Goal: Task Accomplishment & Management: Manage account settings

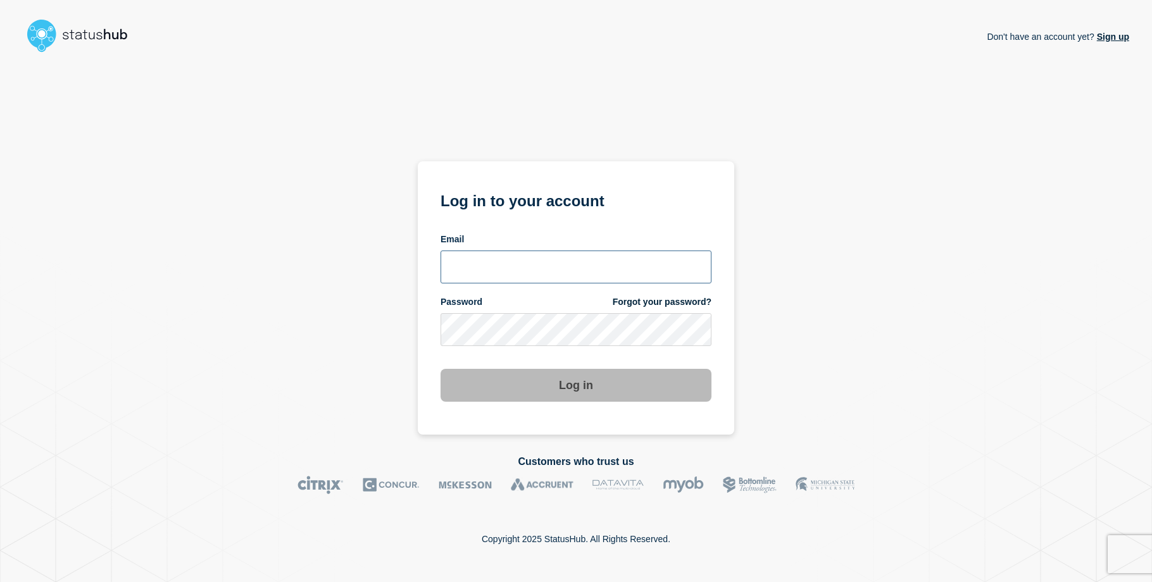
click at [507, 275] on input "email input" at bounding box center [575, 267] width 271 height 33
type input "[EMAIL_ADDRESS][DOMAIN_NAME]"
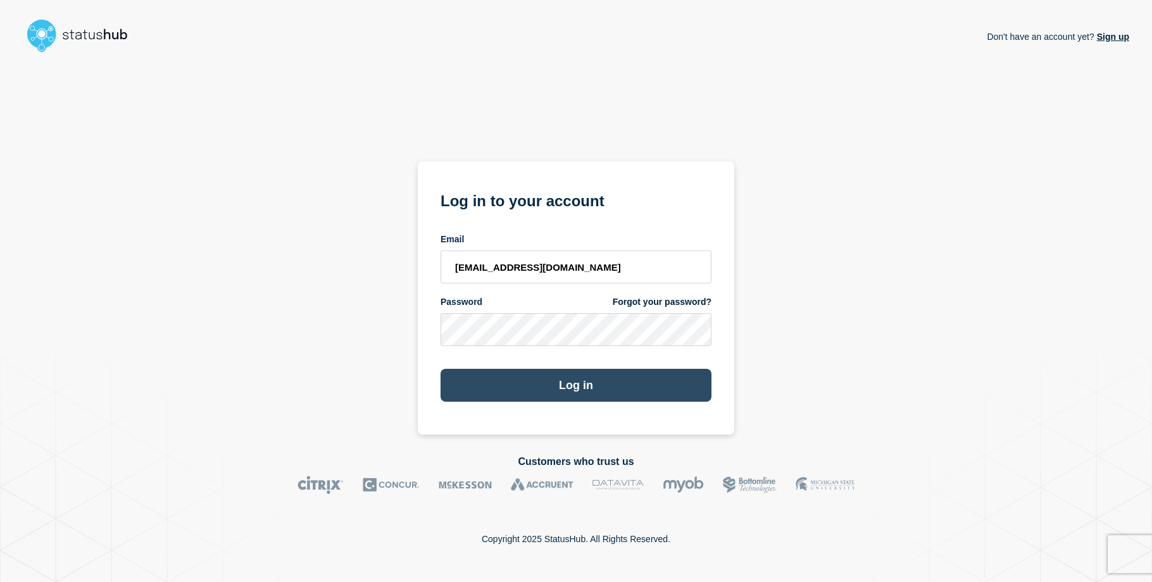
click at [478, 379] on button "Log in" at bounding box center [575, 385] width 271 height 33
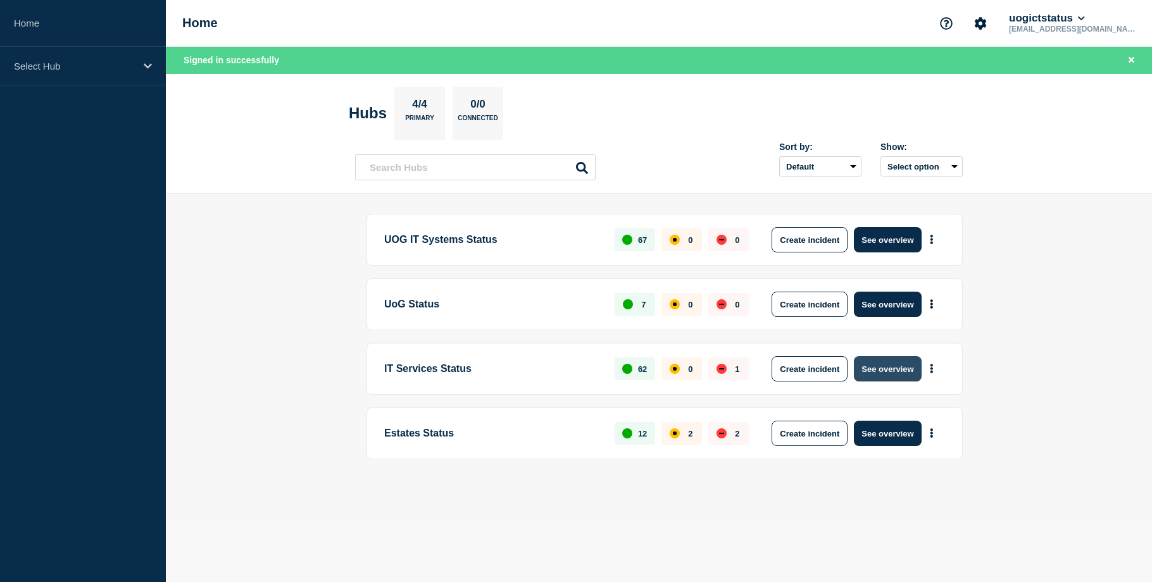
click at [897, 374] on button "See overview" at bounding box center [887, 368] width 67 height 25
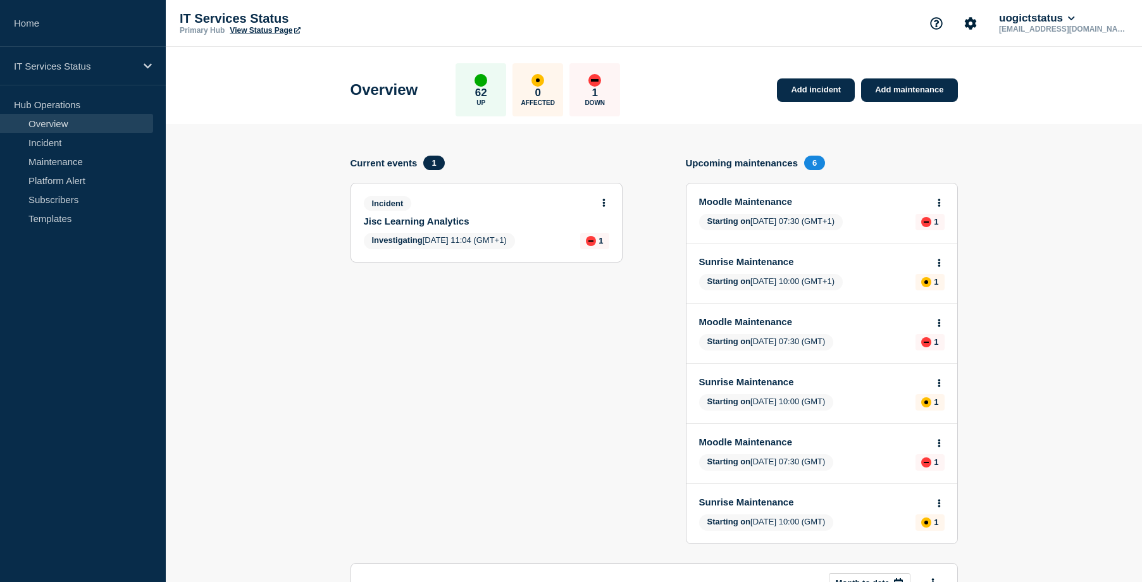
click at [605, 202] on icon at bounding box center [603, 203] width 3 height 8
click at [604, 235] on link "View incident" at bounding box center [599, 233] width 52 height 10
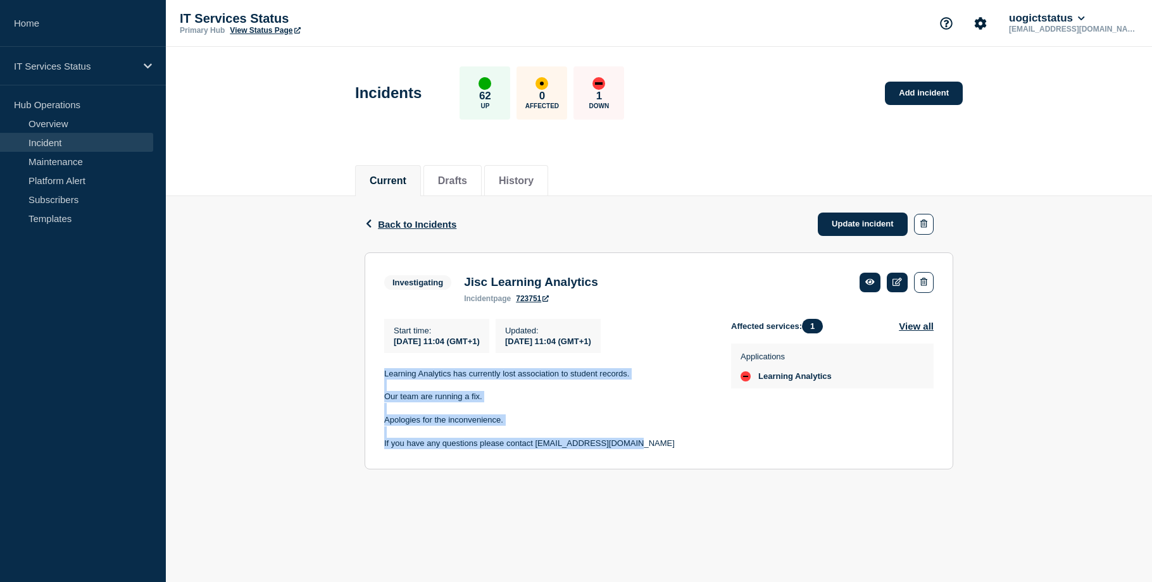
drag, startPoint x: 634, startPoint y: 452, endPoint x: 384, endPoint y: 384, distance: 259.3
click at [384, 384] on div "Learning Analytics has currently lost association to student records. Our team …" at bounding box center [547, 409] width 327 height 82
copy div "Learning Analytics has currently lost association to student records. Our team …"
click at [863, 227] on link "Update incident" at bounding box center [863, 224] width 90 height 23
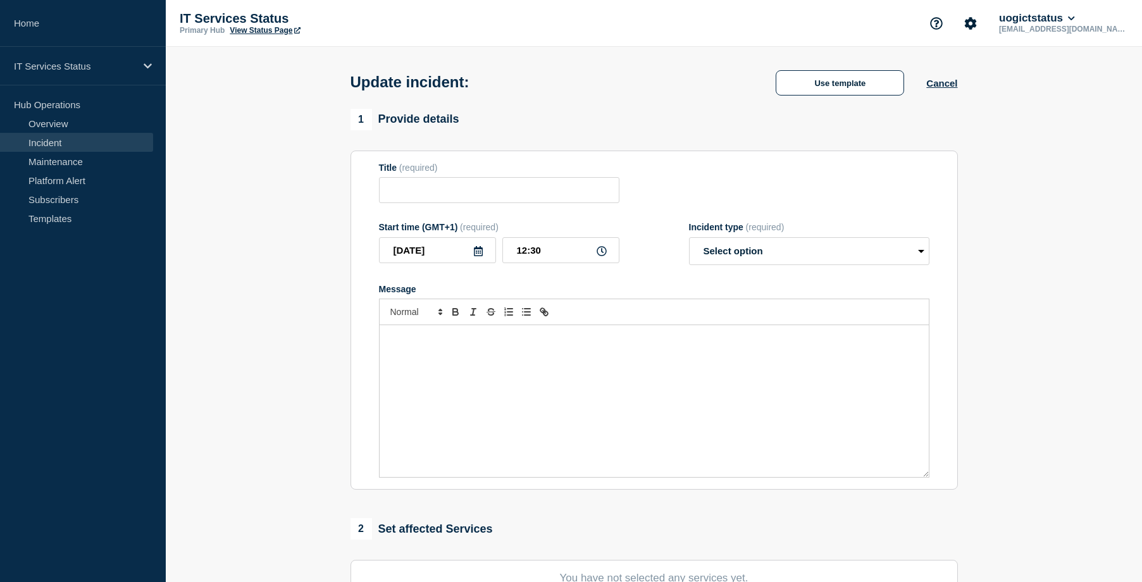
type input "Jisc Learning Analytics"
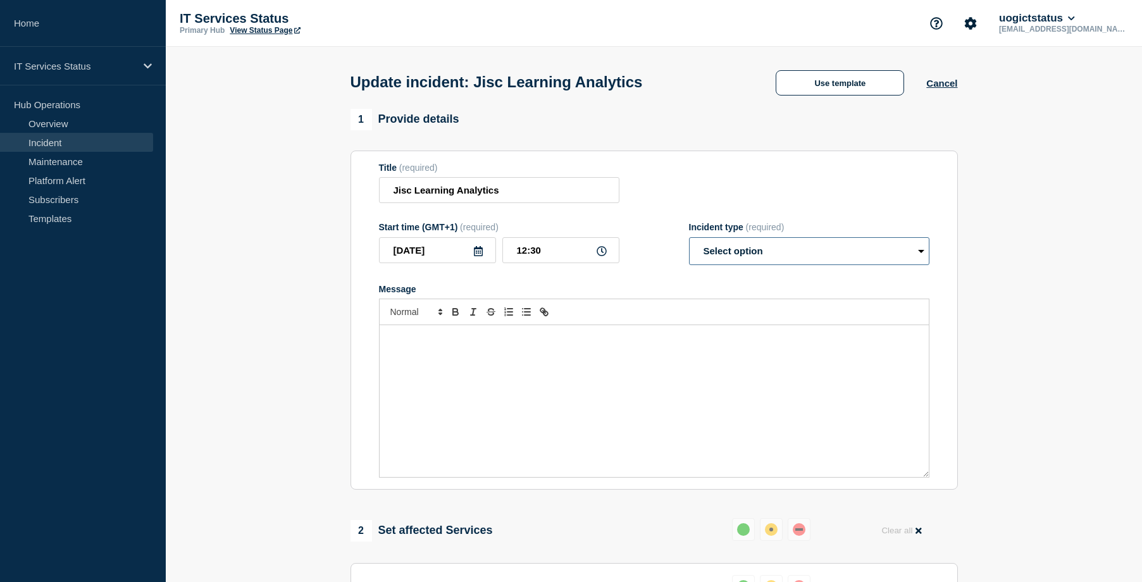
click at [734, 254] on select "Select option Investigating Identified Monitoring Resolved" at bounding box center [809, 251] width 240 height 28
select select "resolved"
click at [689, 240] on select "Select option Investigating Identified Monitoring Resolved" at bounding box center [809, 251] width 240 height 28
click at [549, 390] on div "Message" at bounding box center [654, 401] width 549 height 152
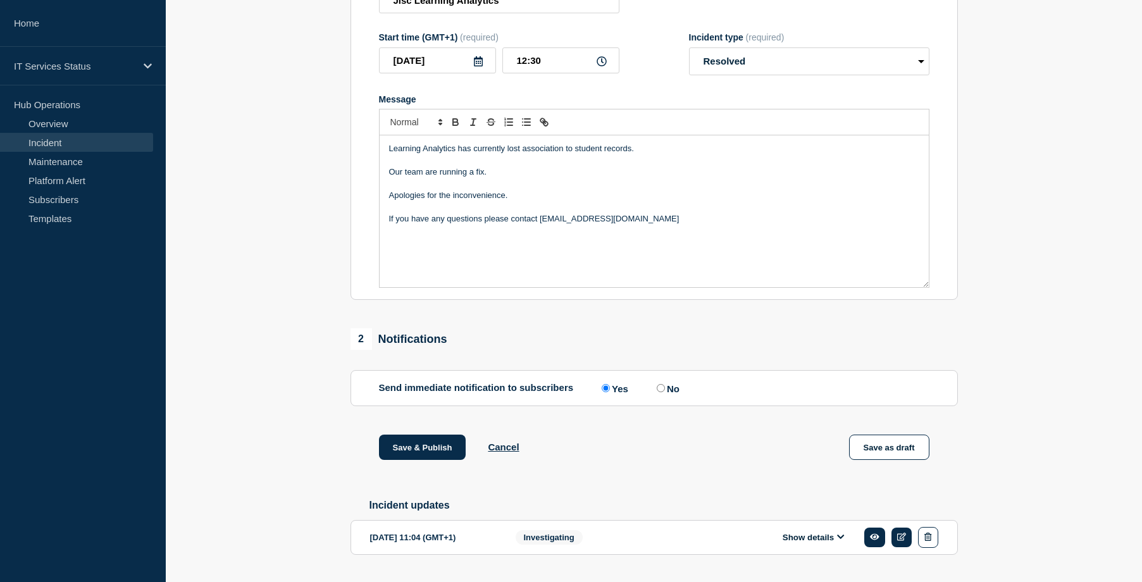
scroll to position [228, 0]
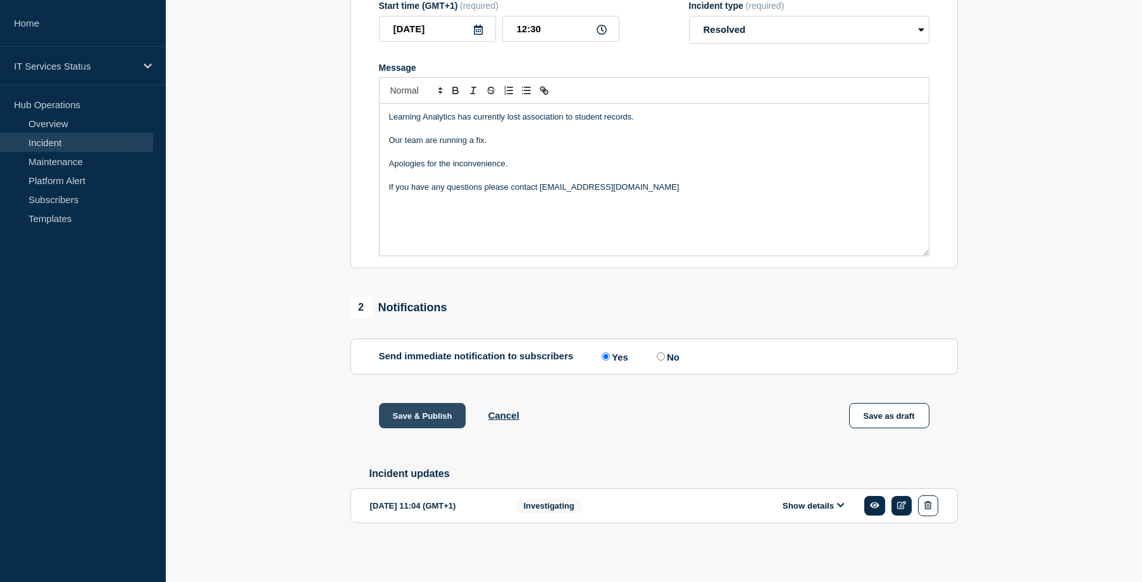
click at [430, 414] on button "Save & Publish" at bounding box center [422, 415] width 87 height 25
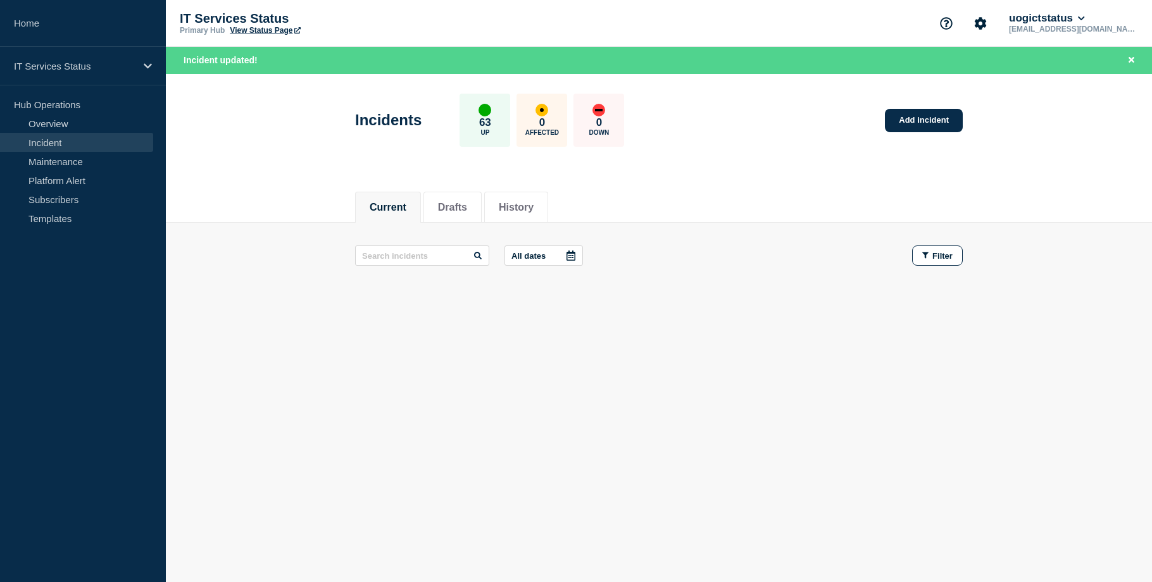
click at [61, 104] on p "Hub Operations" at bounding box center [83, 104] width 166 height 19
click at [56, 122] on link "Overview" at bounding box center [76, 123] width 153 height 19
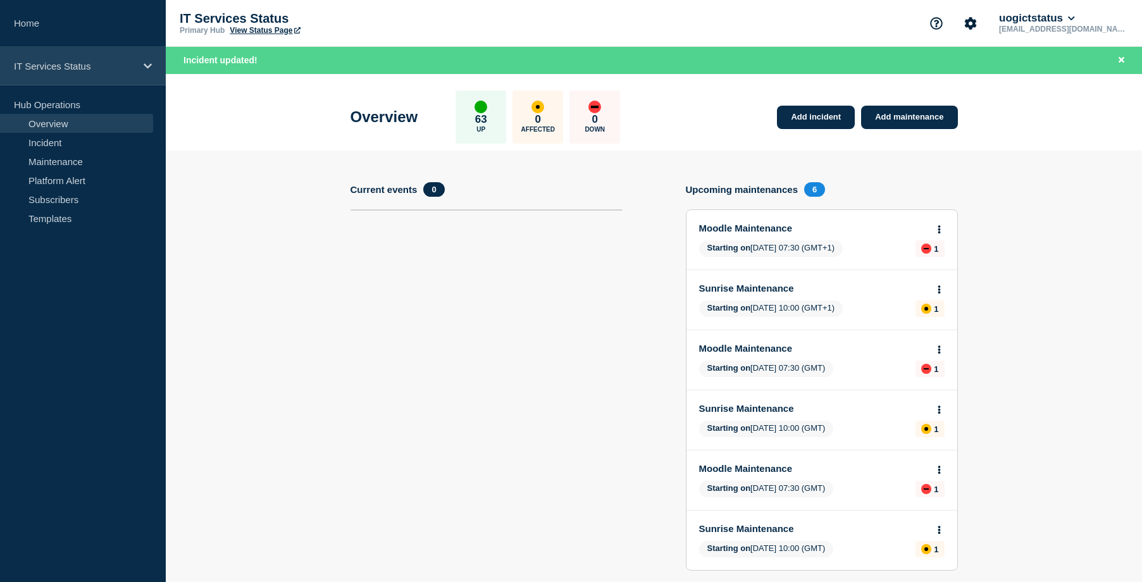
click at [85, 61] on p "IT Services Status" at bounding box center [75, 66] width 122 height 11
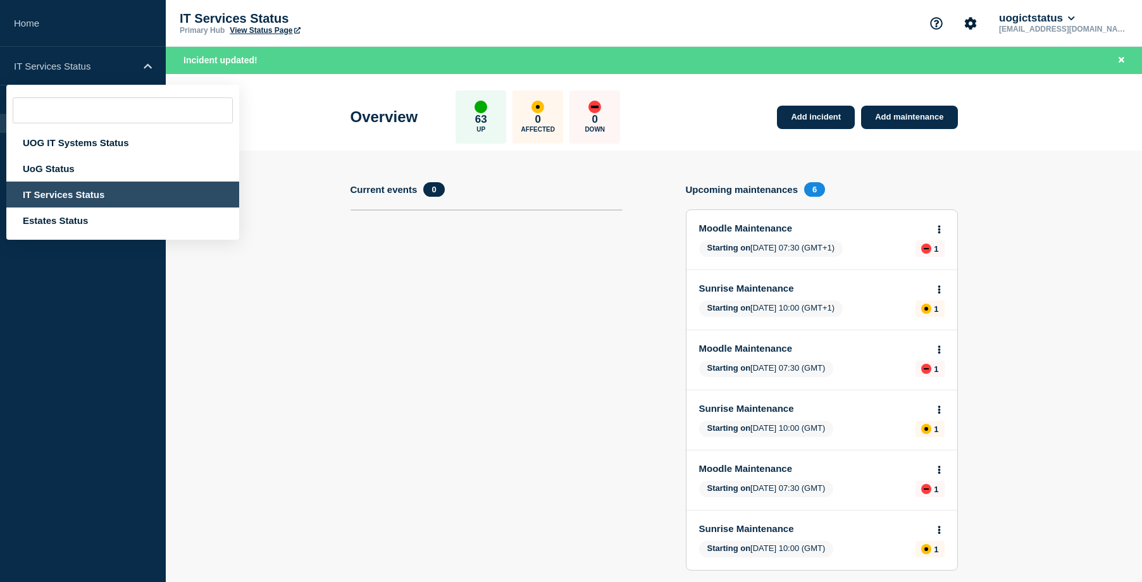
click at [65, 193] on div "IT Services Status" at bounding box center [122, 195] width 233 height 26
click at [1078, 13] on button "uogictstatus" at bounding box center [1037, 18] width 81 height 13
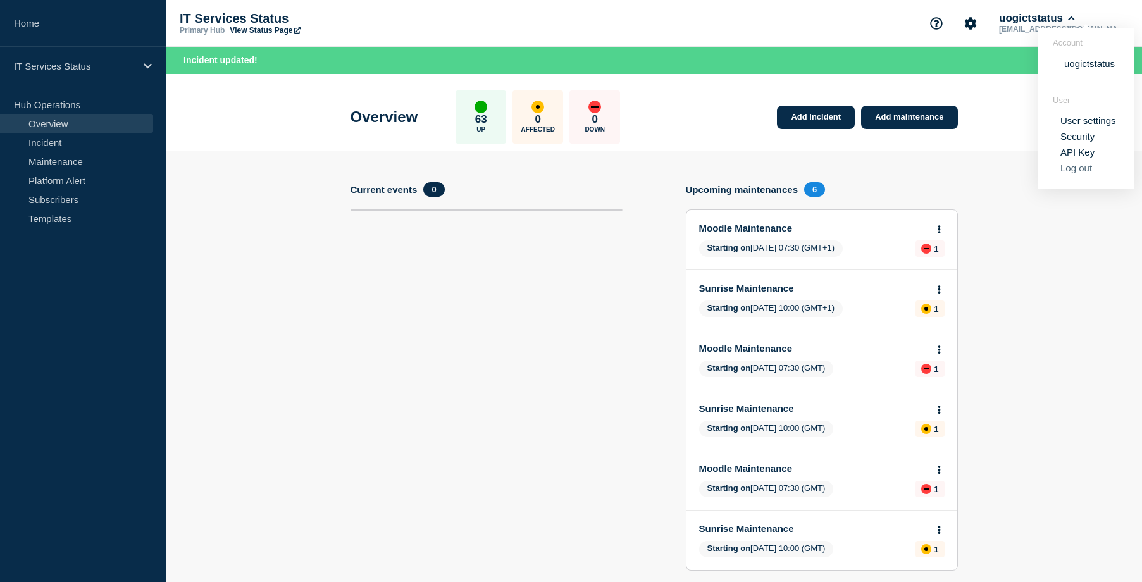
click at [1080, 169] on button "Log out" at bounding box center [1077, 168] width 32 height 11
